Goal: Transaction & Acquisition: Purchase product/service

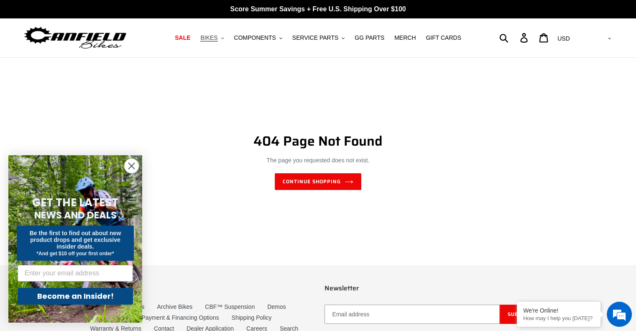
click at [228, 36] on button "BIKES .cls-1{fill:#231f20}" at bounding box center [212, 37] width 32 height 11
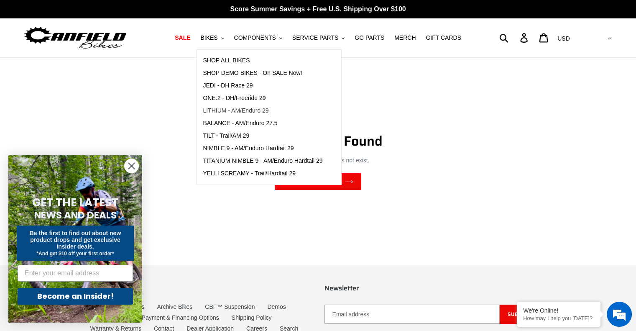
click at [257, 108] on span "LITHIUM - AM/Enduro 29" at bounding box center [236, 110] width 66 height 7
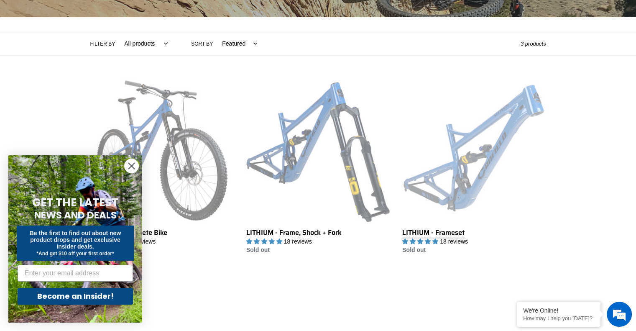
scroll to position [167, 0]
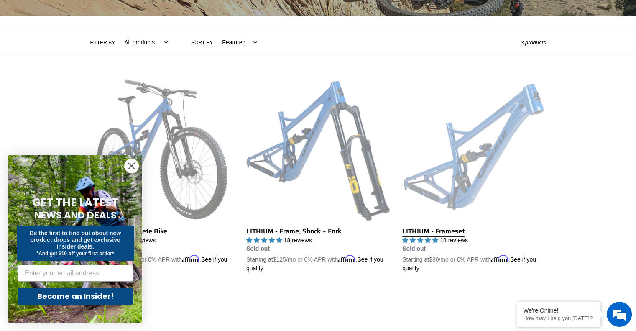
click at [485, 125] on link "LITHIUM - Frameset" at bounding box center [473, 175] width 143 height 196
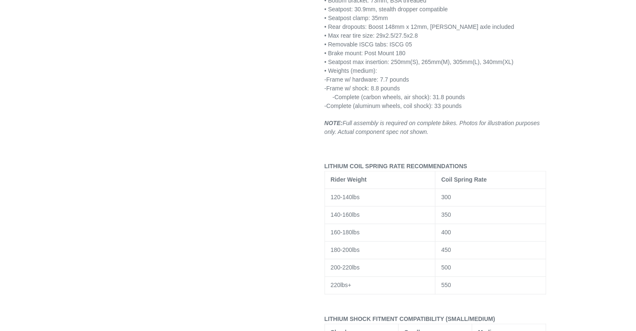
select select "highest-rating"
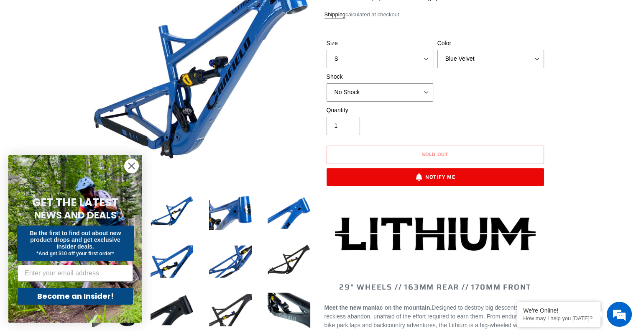
scroll to position [125, 0]
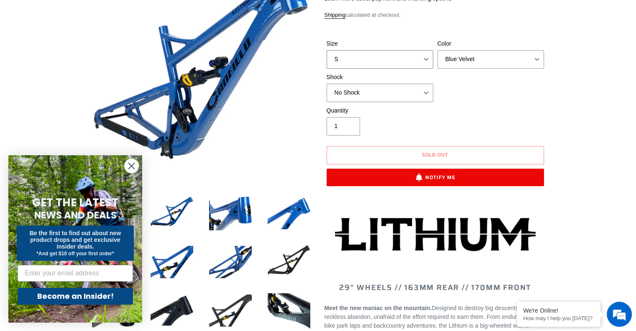
click at [420, 64] on select "S M L XL" at bounding box center [379, 59] width 107 height 18
click at [326, 60] on select "S M L XL" at bounding box center [379, 59] width 107 height 18
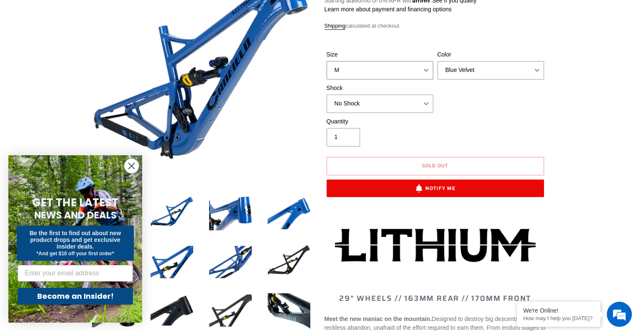
click at [414, 66] on select "S M L XL" at bounding box center [379, 70] width 107 height 18
click at [425, 42] on form "Size S M L XL Color Blue Velvet Stealth Black Shock No Shock Öhlins TTX2 Air Fo…" at bounding box center [435, 121] width 222 height 168
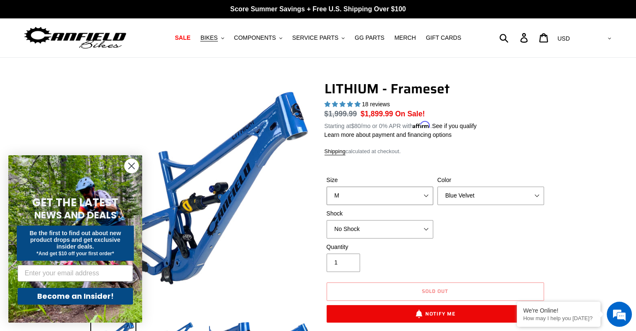
click at [426, 194] on select "S M L XL" at bounding box center [379, 195] width 107 height 18
click at [326, 186] on select "S M L XL" at bounding box center [379, 195] width 107 height 18
click at [418, 195] on select "S M L XL" at bounding box center [379, 195] width 107 height 18
click at [326, 186] on select "S M L XL" at bounding box center [379, 195] width 107 height 18
click at [415, 194] on select "S M L XL" at bounding box center [379, 195] width 107 height 18
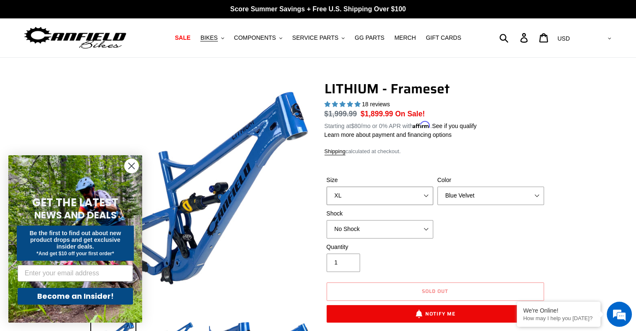
select select "M"
click at [326, 186] on select "S M L XL" at bounding box center [379, 195] width 107 height 18
click at [419, 229] on select "No Shock Öhlins TTX2 Air Cane Creek DB Kitsuma Air Fox FLOAT X2 Factory Cane Cr…" at bounding box center [379, 229] width 107 height 18
click at [419, 230] on select "No Shock Öhlins TTX2 Air Cane Creek DB Kitsuma Air Fox FLOAT X2 Factory Cane Cr…" at bounding box center [379, 229] width 107 height 18
click at [462, 196] on select "Blue Velvet Stealth Black" at bounding box center [490, 195] width 107 height 18
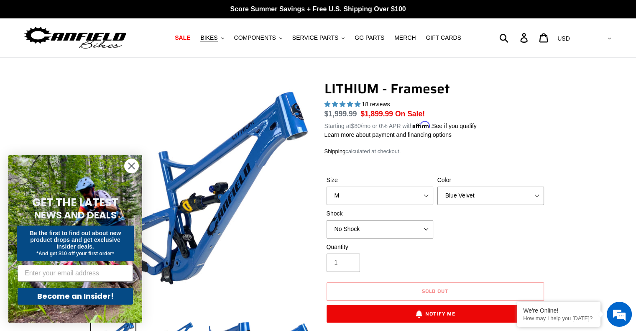
select select "Stealth Black"
click at [437, 186] on select "Blue Velvet Stealth Black" at bounding box center [490, 195] width 107 height 18
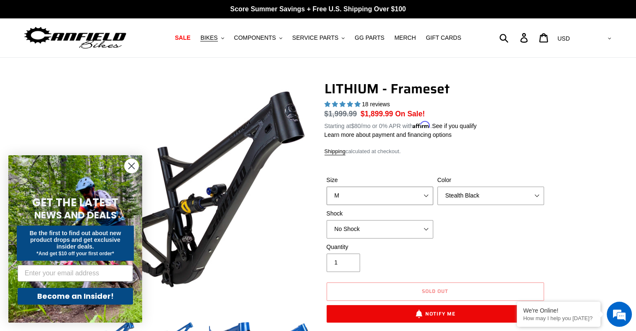
click at [426, 194] on select "S M L XL" at bounding box center [379, 195] width 107 height 18
click at [326, 186] on select "S M L XL" at bounding box center [379, 195] width 107 height 18
click at [417, 196] on select "S M L XL" at bounding box center [379, 195] width 107 height 18
click at [326, 186] on select "S M L XL" at bounding box center [379, 195] width 107 height 18
click at [407, 199] on select "S M L XL" at bounding box center [379, 195] width 107 height 18
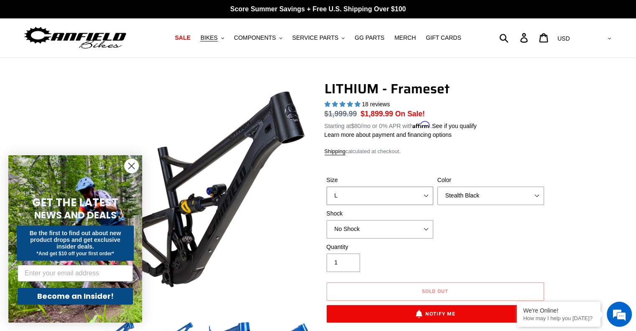
select select "XL"
click at [326, 186] on select "S M L XL" at bounding box center [379, 195] width 107 height 18
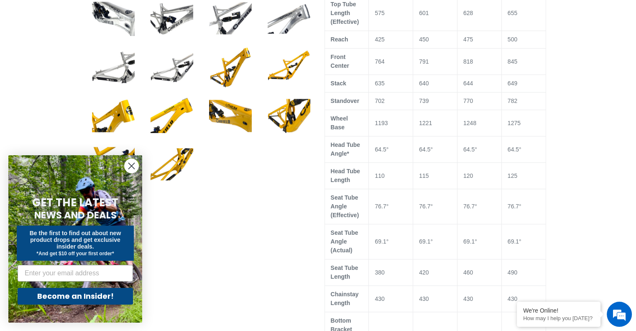
scroll to position [627, 0]
